Goal: Use online tool/utility: Use online tool/utility

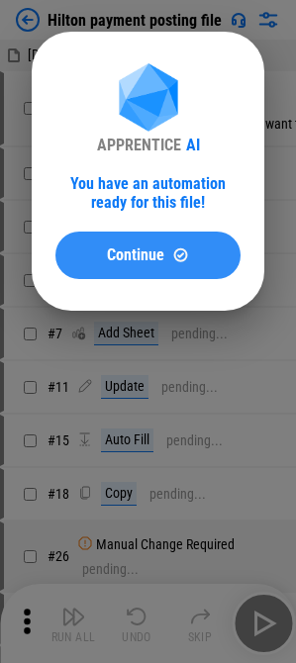
click at [174, 274] on button "Continue" at bounding box center [147, 255] width 185 height 47
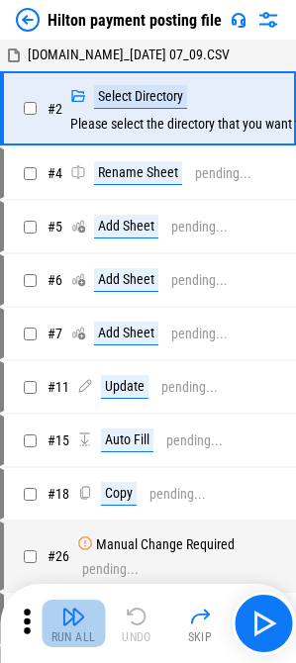
click at [88, 623] on button "Run All" at bounding box center [73, 623] width 63 height 47
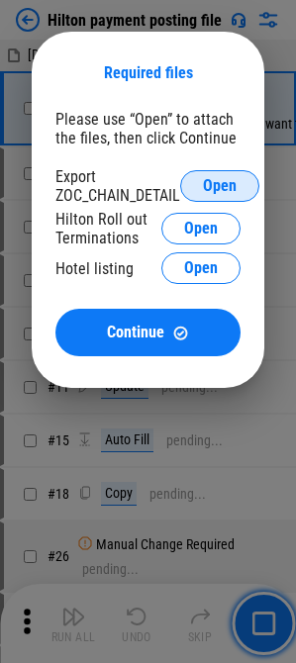
click at [218, 184] on span "Open" at bounding box center [220, 186] width 34 height 16
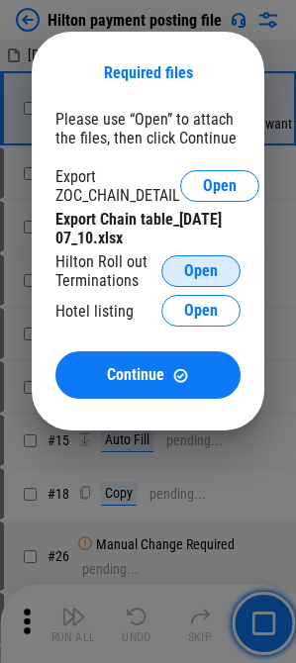
click at [193, 275] on span "Open" at bounding box center [201, 271] width 34 height 16
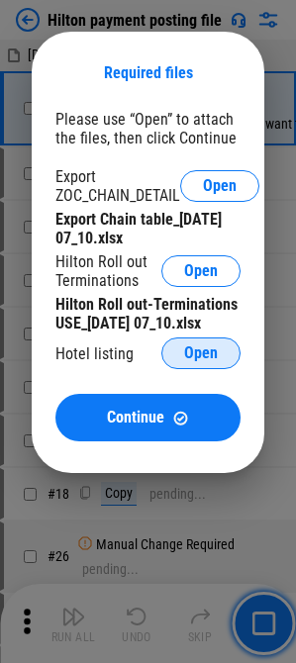
click at [236, 361] on button "Open" at bounding box center [200, 353] width 79 height 32
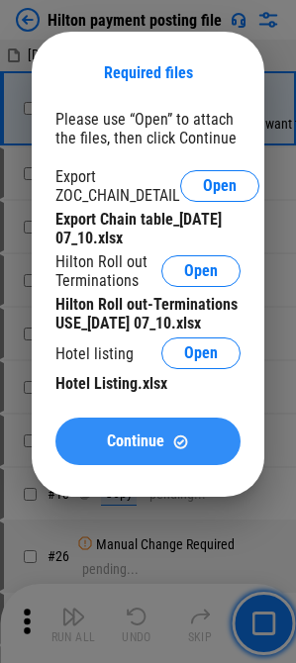
click at [172, 448] on img at bounding box center [180, 441] width 17 height 17
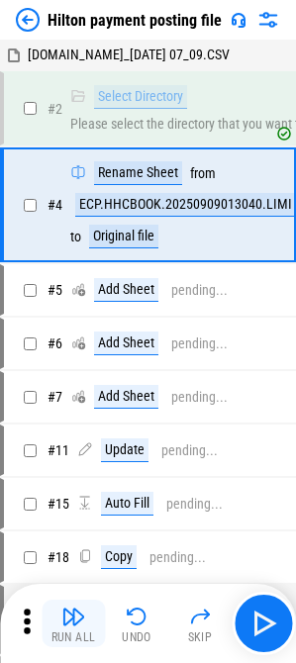
click at [83, 622] on img "button" at bounding box center [73, 617] width 24 height 24
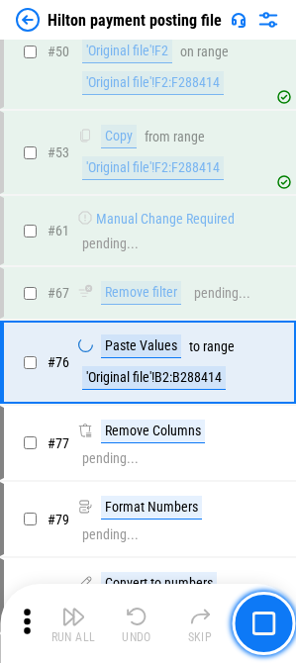
scroll to position [1260, 0]
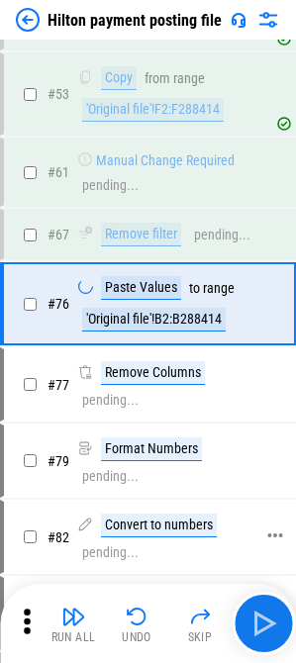
scroll to position [1250, 0]
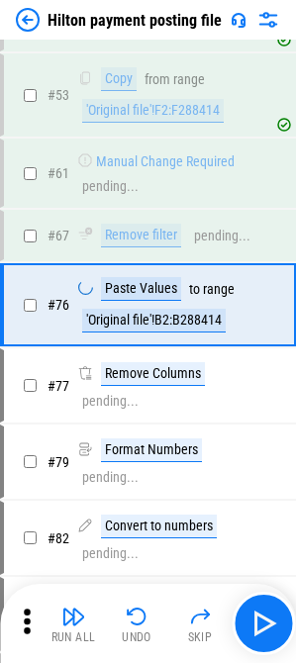
click at [23, 21] on img at bounding box center [28, 20] width 24 height 24
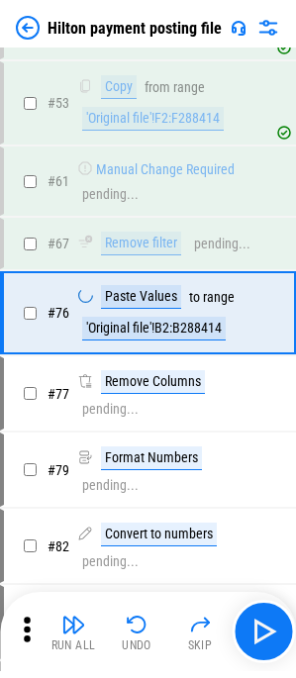
scroll to position [0, 0]
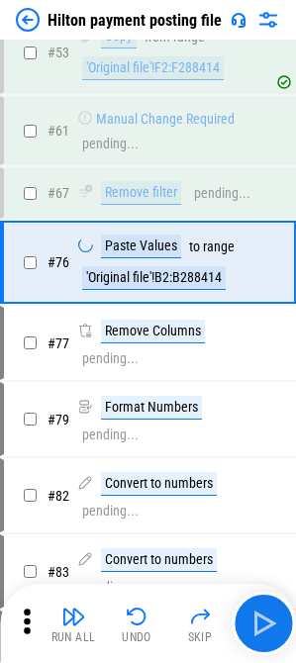
scroll to position [1337, 0]
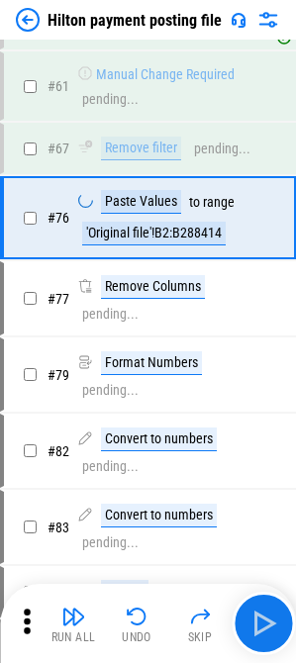
click at [20, 5] on div "Hilton payment posting file" at bounding box center [148, 20] width 296 height 40
click at [30, 15] on img at bounding box center [28, 20] width 24 height 24
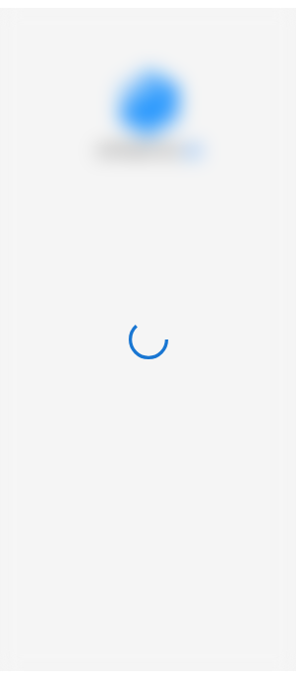
scroll to position [0, 0]
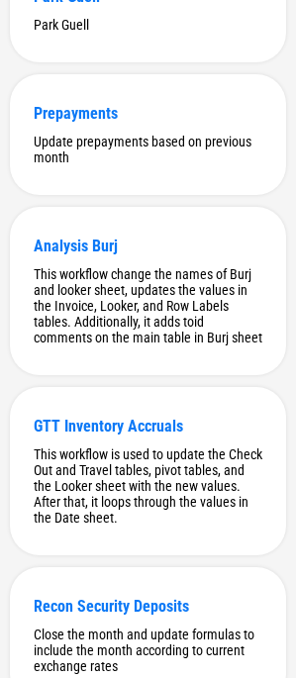
scroll to position [5668, 0]
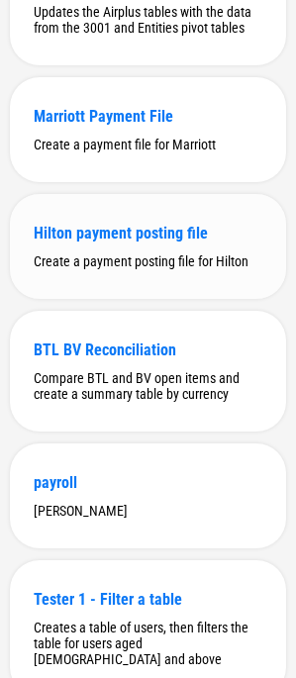
click at [123, 269] on div "Create a payment posting file for Hilton" at bounding box center [148, 261] width 229 height 16
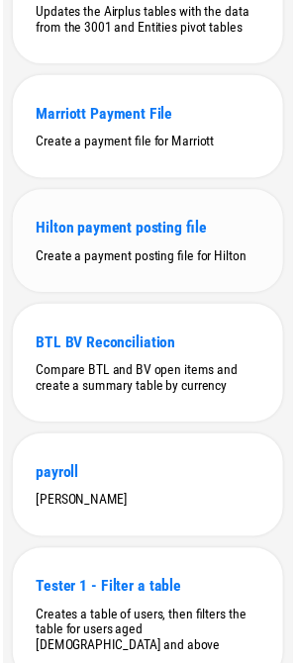
scroll to position [0, 0]
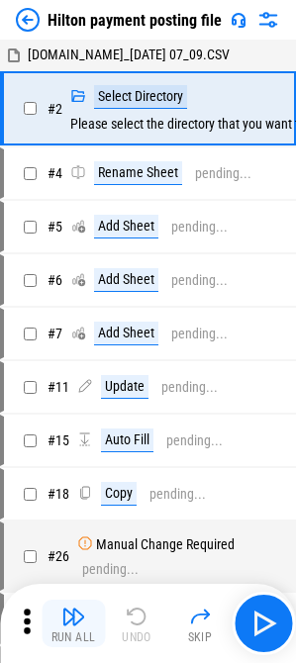
click at [72, 638] on div "Run All" at bounding box center [73, 637] width 45 height 12
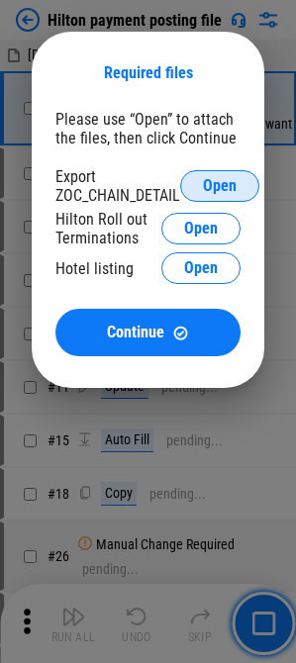
click at [201, 186] on button "Open" at bounding box center [219, 186] width 79 height 32
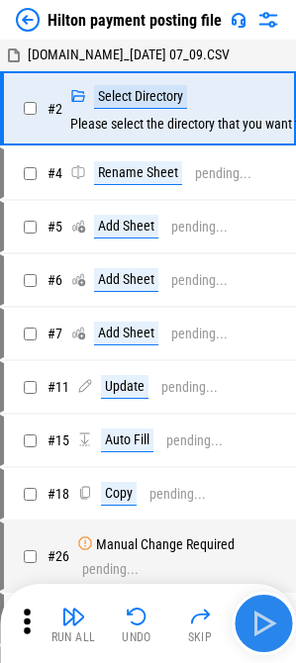
click at [260, 599] on button "button" at bounding box center [263, 623] width 63 height 63
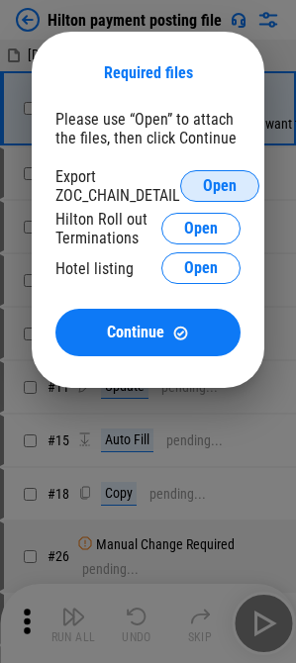
click at [220, 187] on span "Open" at bounding box center [220, 186] width 34 height 16
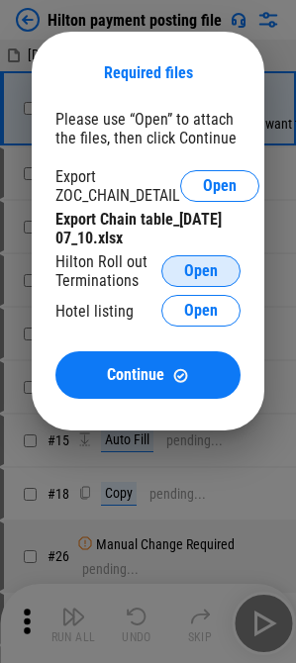
click at [199, 258] on button "Open" at bounding box center [200, 271] width 79 height 32
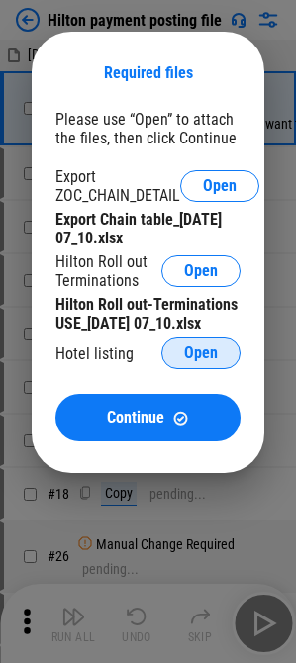
click at [194, 352] on span "Open" at bounding box center [201, 353] width 34 height 16
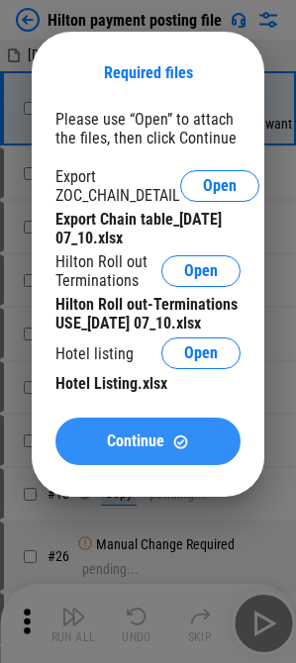
click at [141, 444] on span "Continue" at bounding box center [135, 441] width 57 height 16
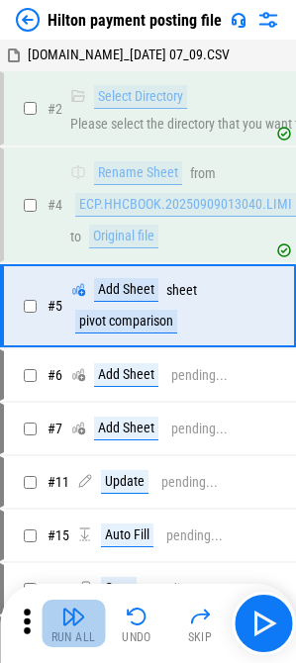
click at [76, 624] on img "button" at bounding box center [73, 617] width 24 height 24
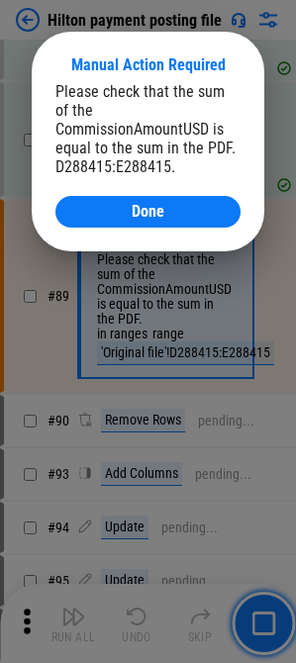
scroll to position [2299, 0]
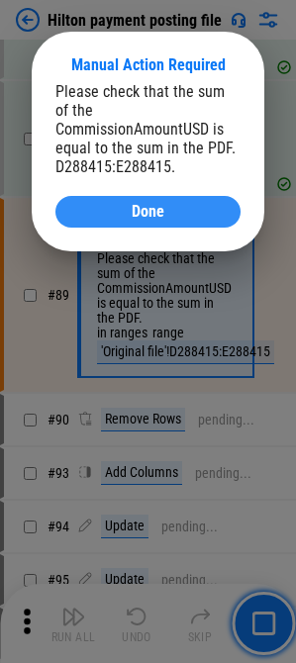
click at [99, 204] on div "Done" at bounding box center [148, 212] width 138 height 16
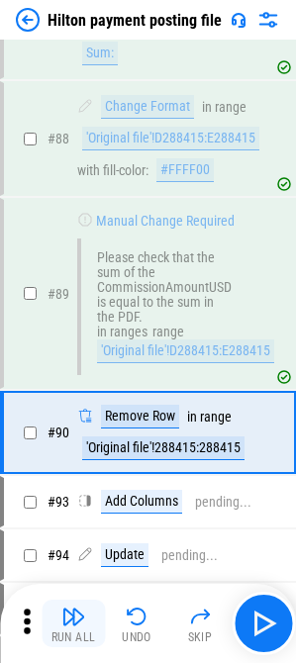
click at [78, 623] on img "button" at bounding box center [73, 617] width 24 height 24
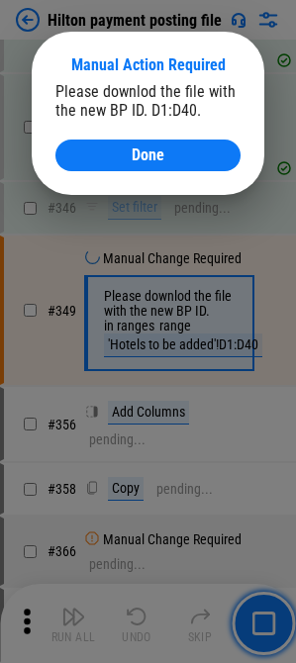
scroll to position [6777, 0]
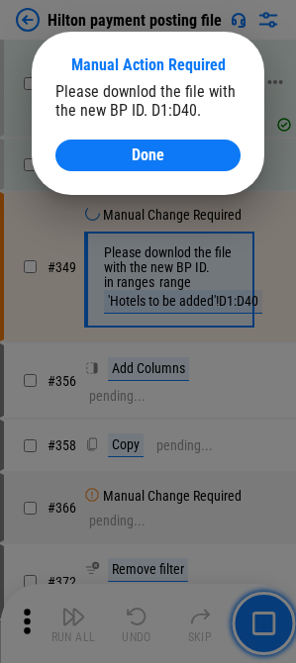
drag, startPoint x: 115, startPoint y: 151, endPoint x: 122, endPoint y: 162, distance: 12.9
click at [115, 151] on div "Done" at bounding box center [148, 155] width 138 height 16
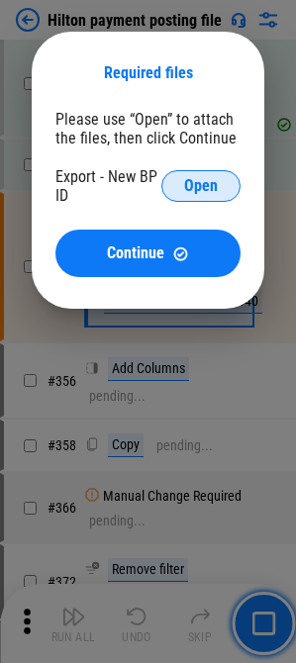
click at [170, 192] on button "Open" at bounding box center [200, 186] width 79 height 32
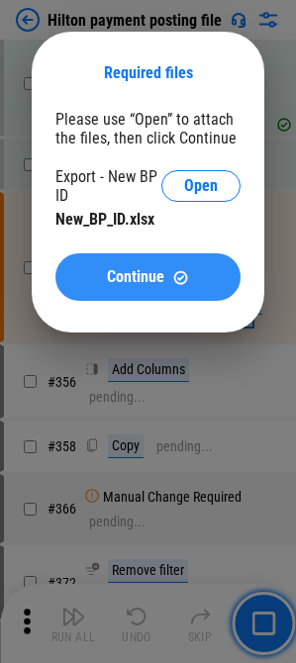
click at [204, 292] on button "Continue" at bounding box center [147, 276] width 185 height 47
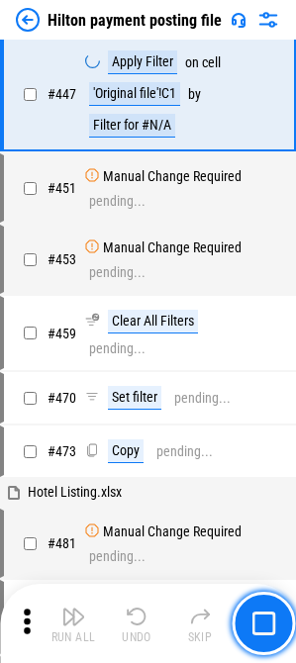
scroll to position [8885, 0]
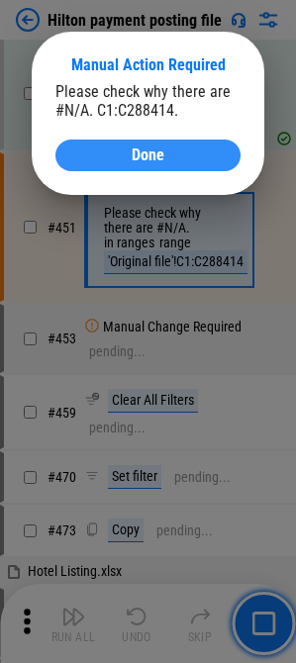
click at [124, 159] on div "Done" at bounding box center [148, 155] width 138 height 16
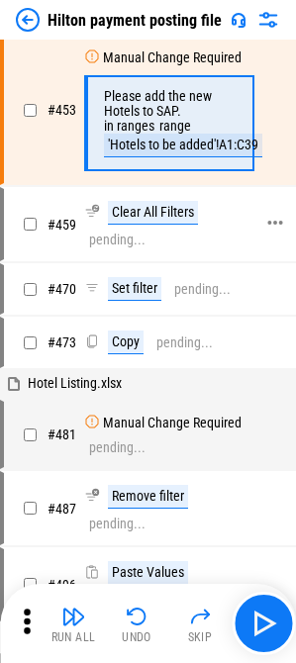
scroll to position [9168, 0]
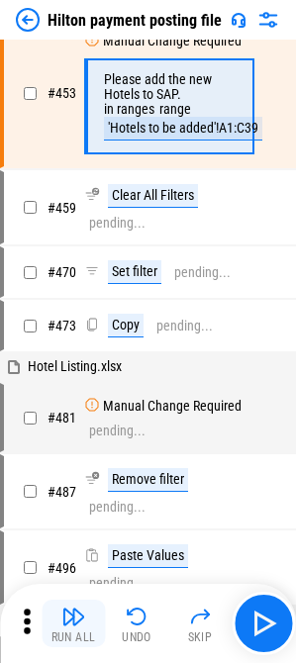
drag, startPoint x: 69, startPoint y: 622, endPoint x: 67, endPoint y: 582, distance: 40.6
click at [69, 622] on img "button" at bounding box center [73, 617] width 24 height 24
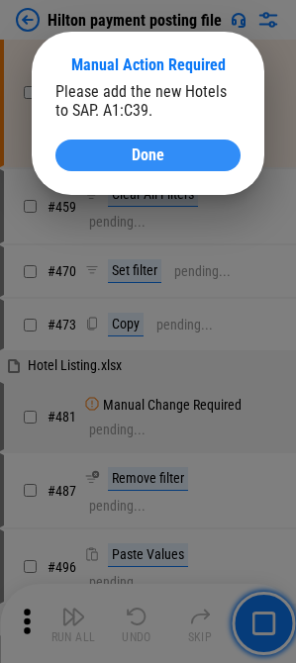
click at [116, 142] on button "Done" at bounding box center [147, 156] width 185 height 32
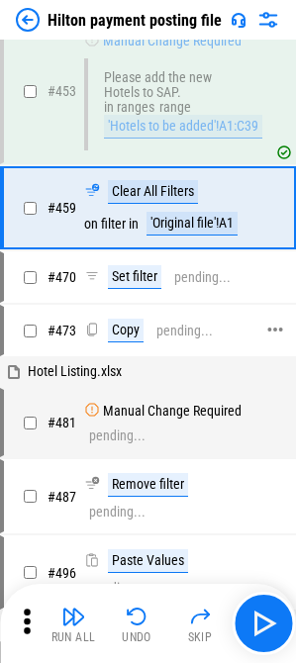
drag, startPoint x: 75, startPoint y: 615, endPoint x: 52, endPoint y: 558, distance: 61.7
click at [75, 615] on img "button" at bounding box center [73, 617] width 24 height 24
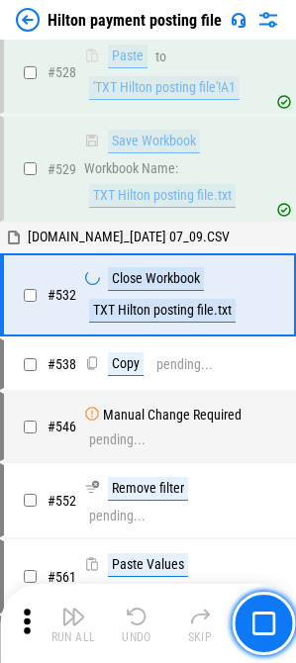
scroll to position [10290, 0]
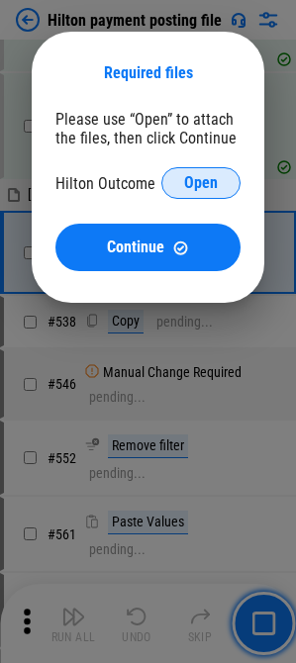
click at [207, 194] on button "Open" at bounding box center [200, 183] width 79 height 32
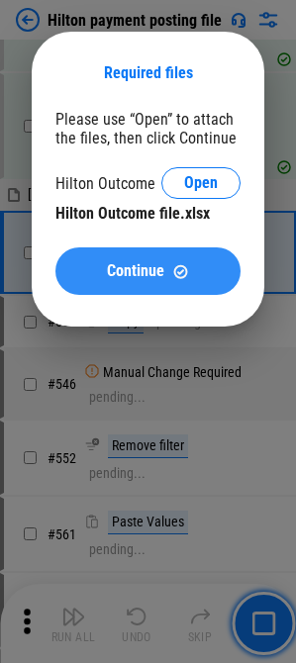
click at [149, 265] on span "Continue" at bounding box center [135, 271] width 57 height 16
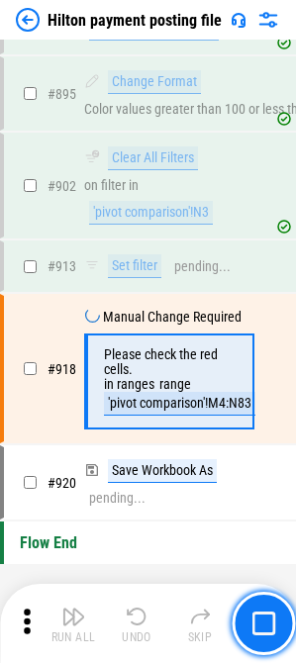
scroll to position [14328, 0]
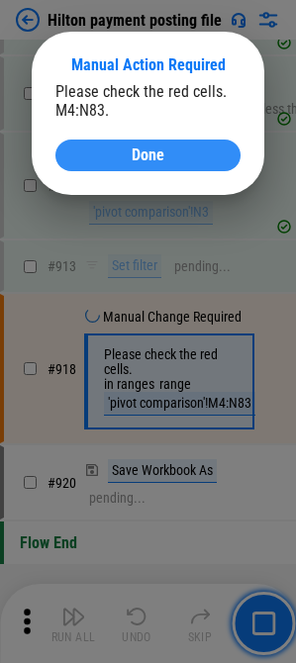
click at [125, 156] on div "Done" at bounding box center [148, 155] width 138 height 16
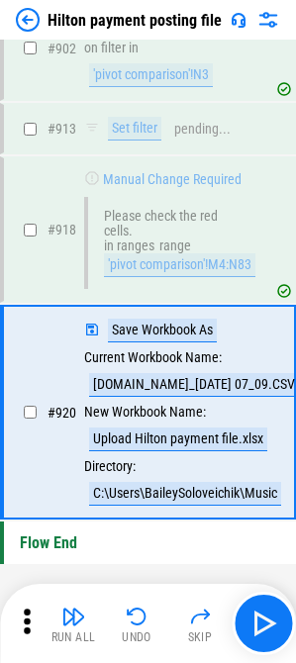
scroll to position [14397, 0]
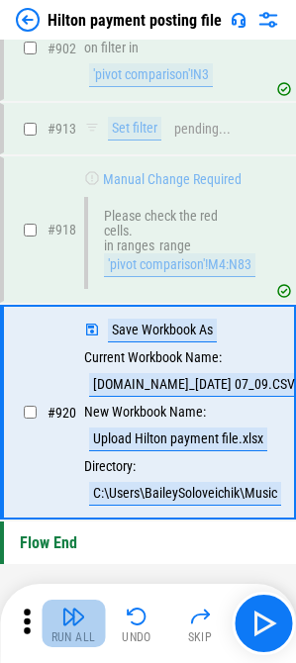
click at [69, 618] on img "button" at bounding box center [73, 617] width 24 height 24
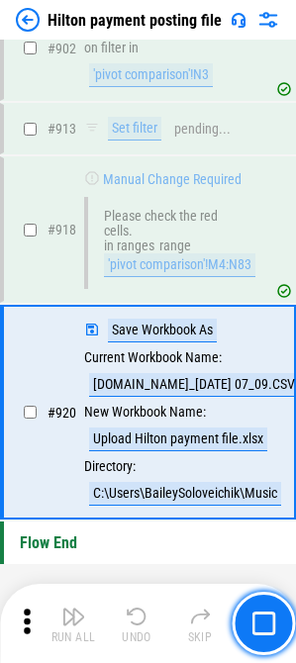
scroll to position [14068, 0]
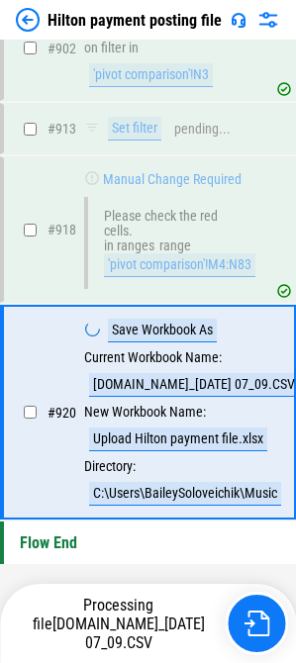
scroll to position [14068, 0]
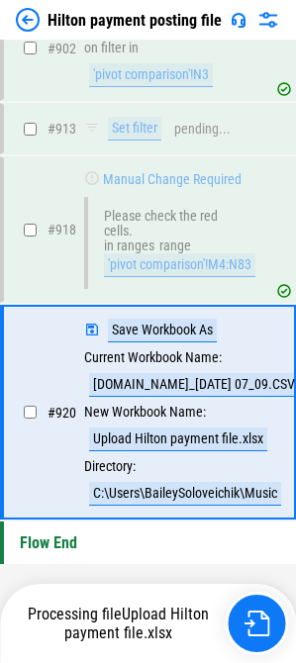
scroll to position [14068, 0]
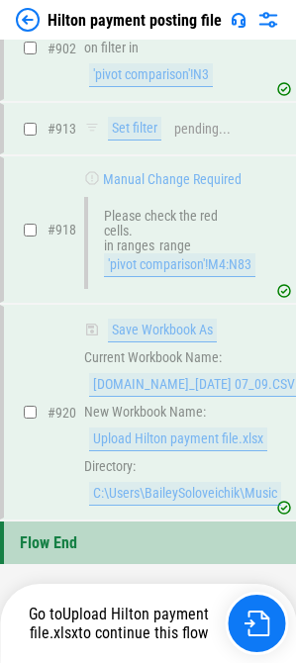
scroll to position [14068, 0]
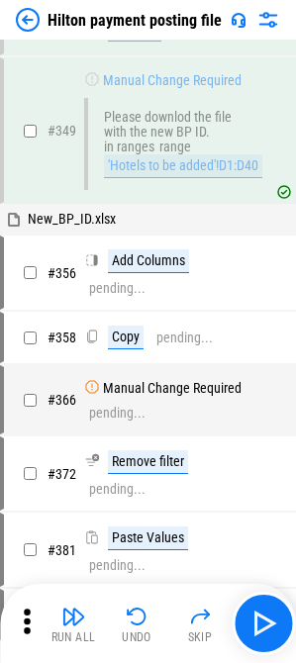
scroll to position [7124, 0]
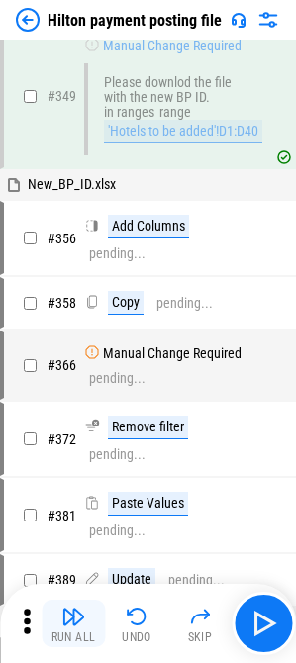
click at [75, 627] on img "button" at bounding box center [73, 617] width 24 height 24
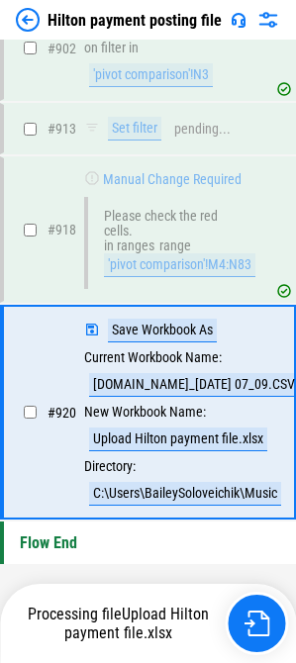
scroll to position [14068, 0]
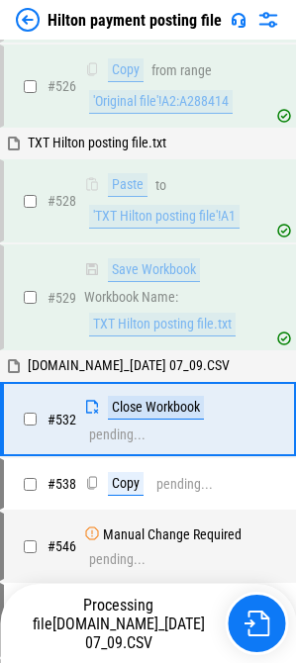
scroll to position [10290, 0]
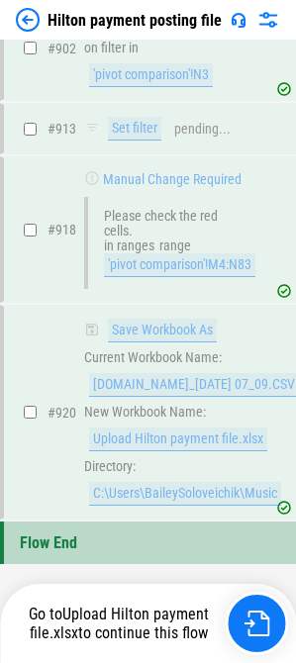
scroll to position [14068, 0]
